Goal: Go to known website: Go to known website

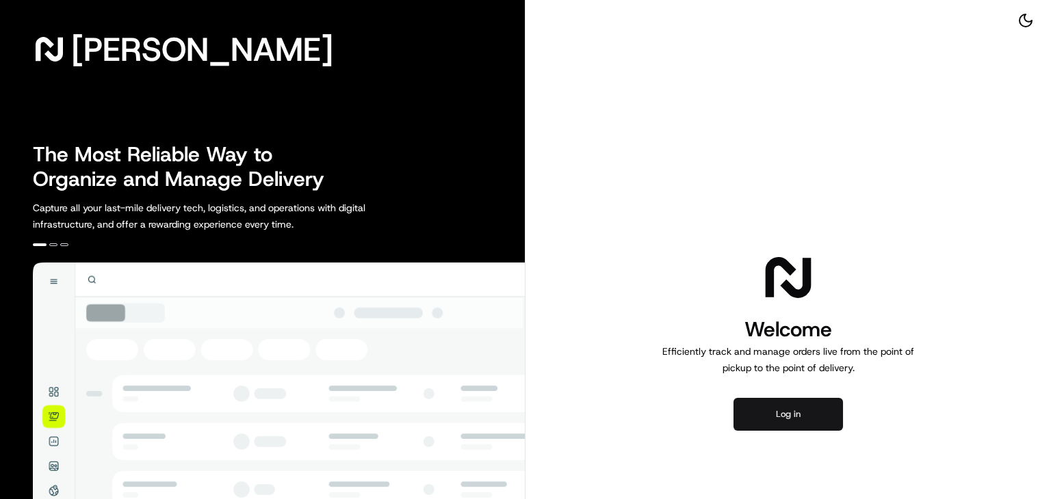
click at [770, 408] on button "Log in" at bounding box center [787, 414] width 109 height 33
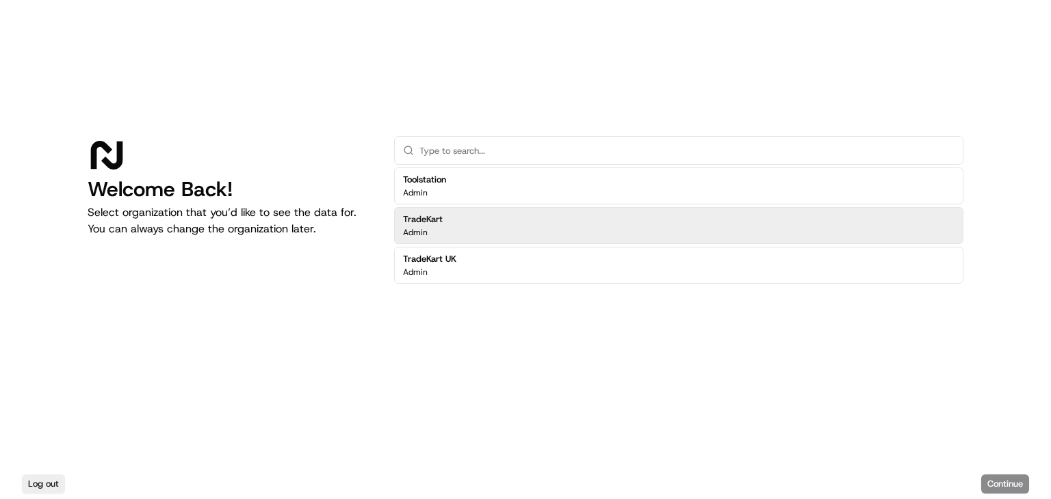
click at [493, 211] on div "TradeKart Admin" at bounding box center [678, 225] width 569 height 37
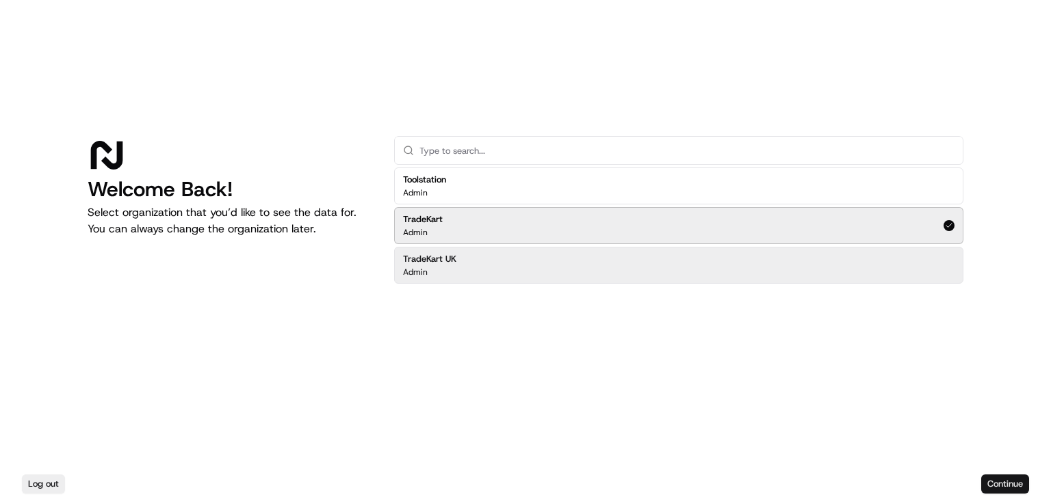
click at [997, 477] on button "Continue" at bounding box center [1005, 484] width 48 height 19
